Goal: Transaction & Acquisition: Obtain resource

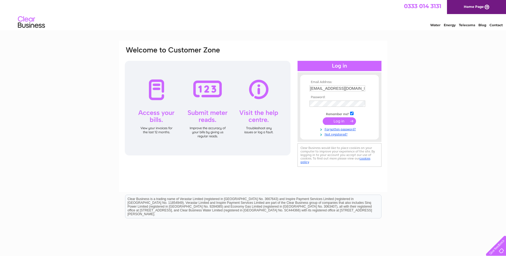
click at [344, 124] on input "submit" at bounding box center [339, 121] width 33 height 8
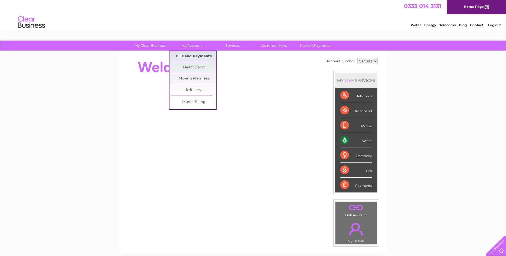
click at [195, 59] on link "Bills and Payments" at bounding box center [193, 56] width 45 height 11
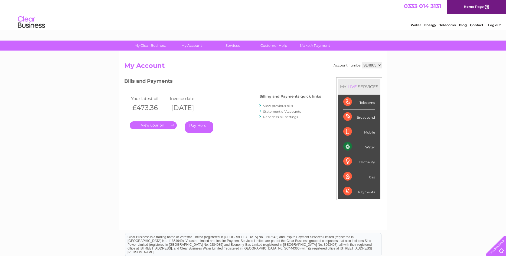
click at [281, 105] on link "View previous bills" at bounding box center [278, 106] width 30 height 4
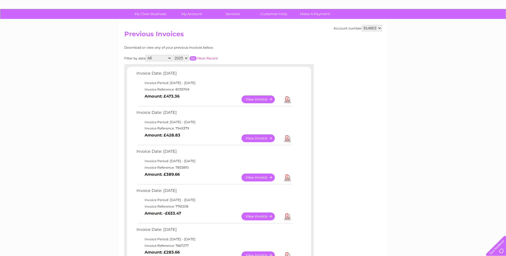
click at [254, 180] on link "View" at bounding box center [261, 178] width 40 height 8
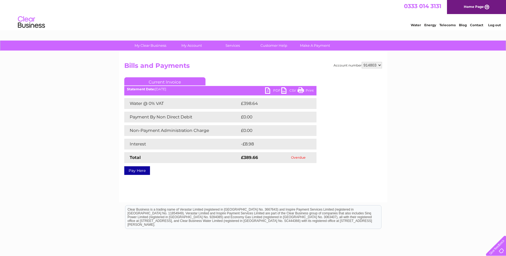
click at [269, 93] on link "PDF" at bounding box center [273, 91] width 16 height 8
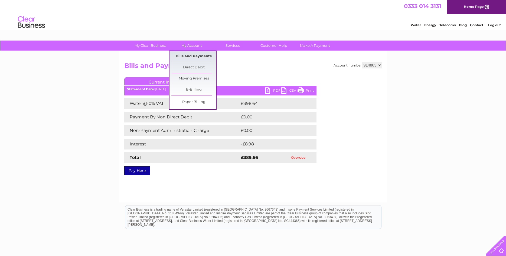
click at [197, 59] on link "Bills and Payments" at bounding box center [193, 56] width 45 height 11
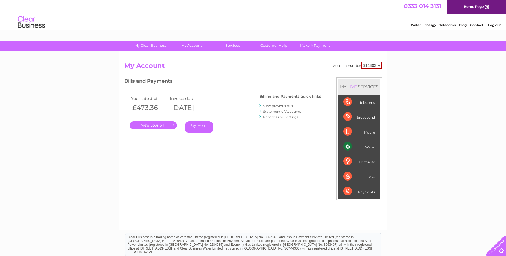
click at [280, 104] on link "View previous bills" at bounding box center [278, 106] width 30 height 4
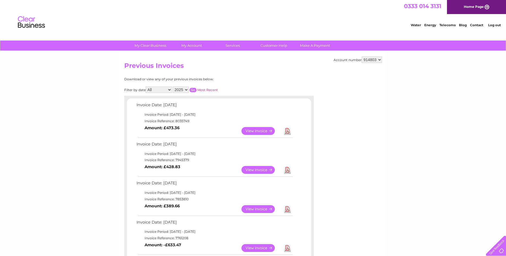
click at [256, 133] on link "View" at bounding box center [261, 131] width 40 height 8
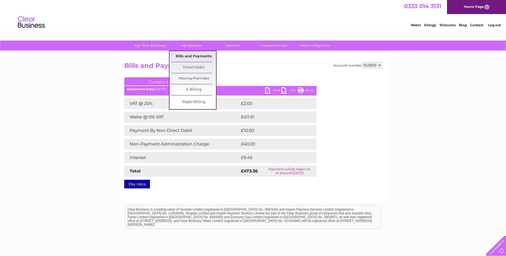
click at [195, 61] on link "Bills and Payments" at bounding box center [193, 56] width 45 height 11
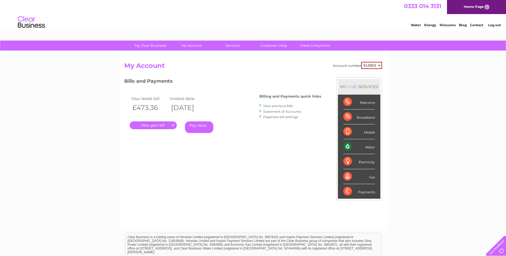
click at [271, 107] on link "View previous bills" at bounding box center [278, 106] width 30 height 4
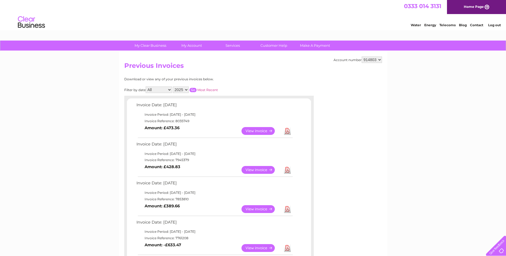
click at [259, 249] on link "View" at bounding box center [261, 248] width 40 height 8
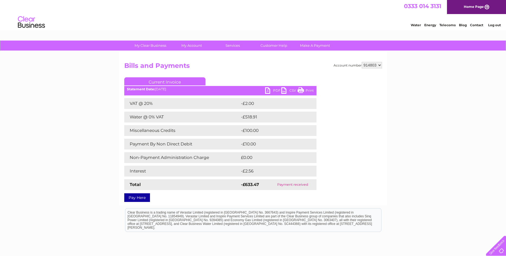
click at [275, 91] on link "PDF" at bounding box center [273, 91] width 16 height 8
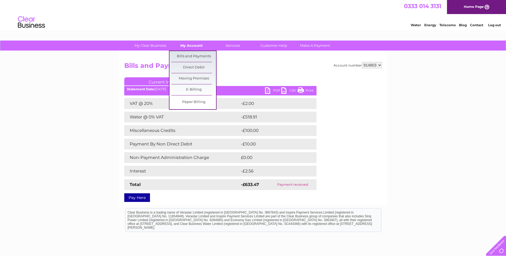
click at [191, 48] on link "My Account" at bounding box center [191, 46] width 45 height 10
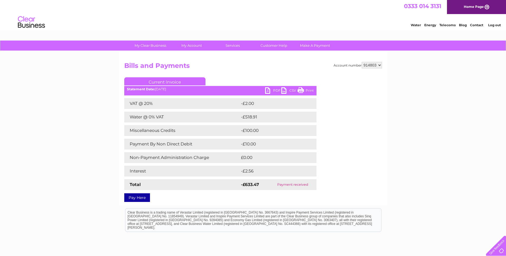
click at [237, 83] on ul "Current Invoice" at bounding box center [220, 82] width 192 height 10
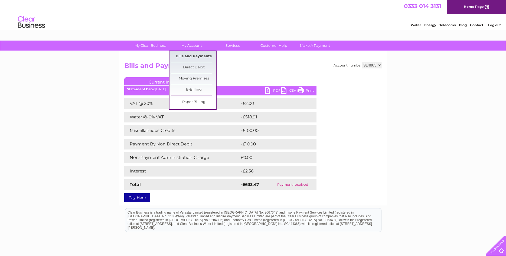
click at [192, 60] on link "Bills and Payments" at bounding box center [193, 56] width 45 height 11
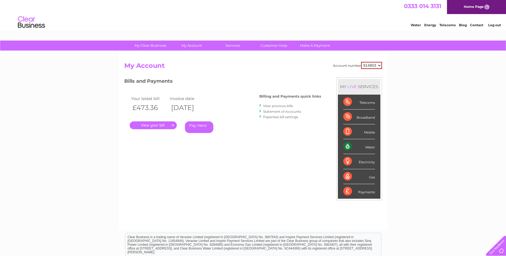
click at [274, 107] on link "View previous bills" at bounding box center [278, 106] width 30 height 4
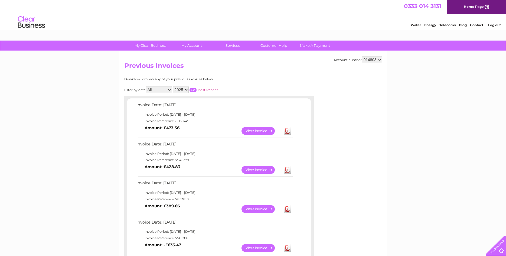
click at [255, 206] on link "View" at bounding box center [261, 209] width 40 height 8
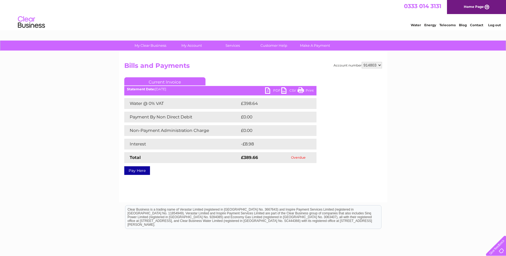
click at [276, 88] on link "PDF" at bounding box center [273, 91] width 16 height 8
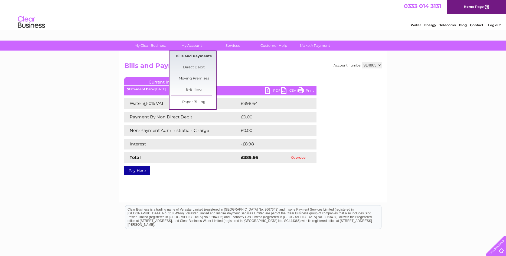
click at [194, 57] on link "Bills and Payments" at bounding box center [193, 56] width 45 height 11
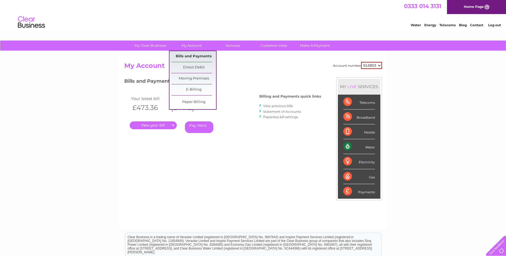
click at [188, 58] on link "Bills and Payments" at bounding box center [193, 56] width 45 height 11
click at [192, 57] on link "Bills and Payments" at bounding box center [193, 56] width 45 height 11
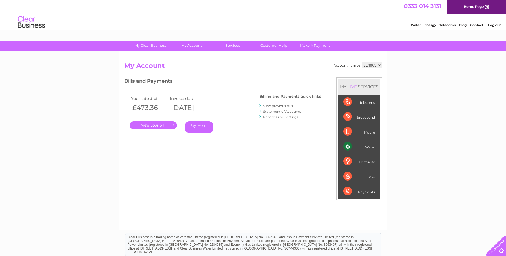
click at [271, 106] on link "View previous bills" at bounding box center [278, 106] width 30 height 4
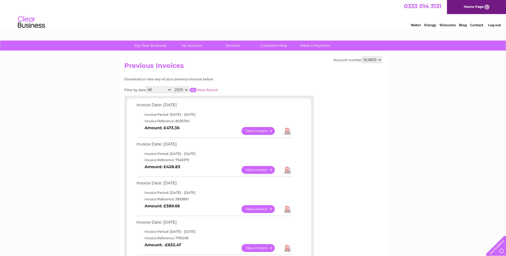
click at [259, 170] on link "View" at bounding box center [261, 170] width 40 height 8
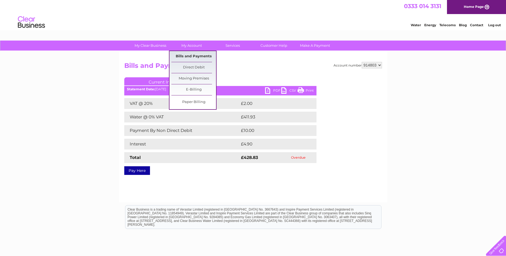
click at [189, 55] on link "Bills and Payments" at bounding box center [193, 56] width 45 height 11
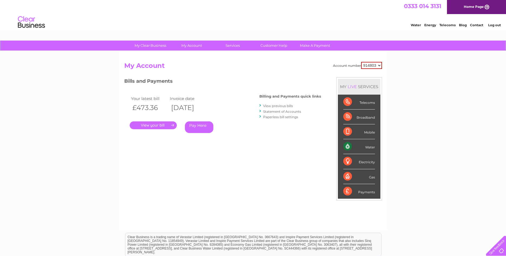
click at [159, 123] on link "." at bounding box center [153, 125] width 47 height 8
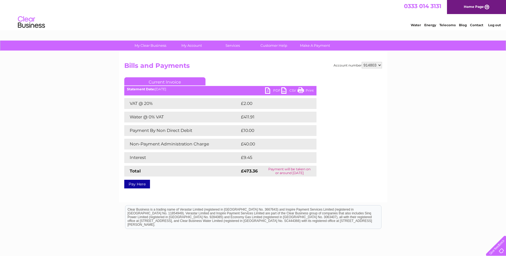
drag, startPoint x: 254, startPoint y: 143, endPoint x: 239, endPoint y: 140, distance: 15.7
click at [239, 140] on tr "Non-Payment Administration Charge £40.00" at bounding box center [220, 144] width 192 height 11
drag, startPoint x: 257, startPoint y: 158, endPoint x: 239, endPoint y: 135, distance: 29.0
click at [239, 135] on div "VAT @ 20% £2.00 Water @ 0% VAT £411.91 Payment By Non Direct Debit £10.00 Non-P…" at bounding box center [220, 137] width 192 height 78
click at [270, 153] on td "£9.45" at bounding box center [271, 157] width 64 height 11
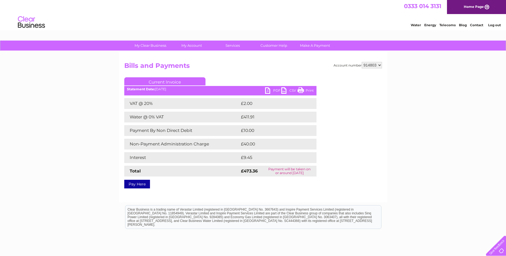
click at [276, 91] on link "PDF" at bounding box center [273, 91] width 16 height 8
